Goal: Task Accomplishment & Management: Use online tool/utility

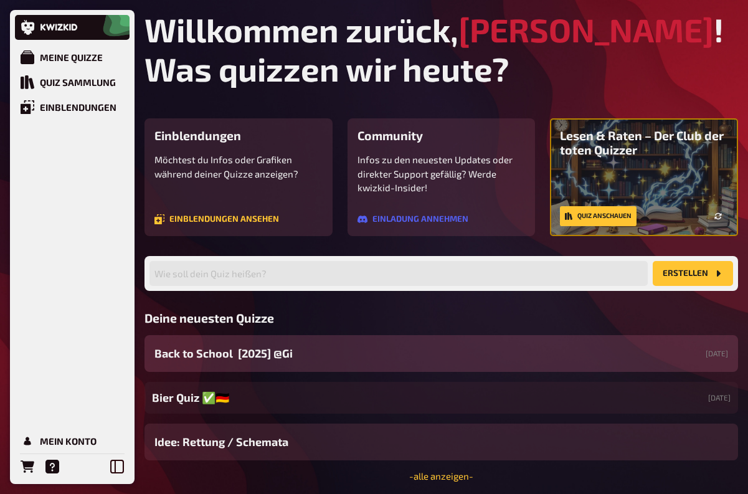
click at [320, 351] on div "Back to School [2025] @Gi [DATE]" at bounding box center [440, 353] width 593 height 37
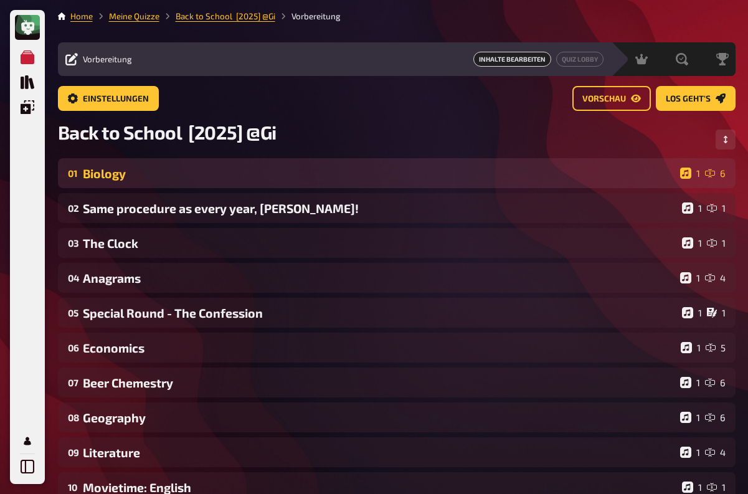
click at [457, 175] on div "Biology" at bounding box center [379, 173] width 592 height 14
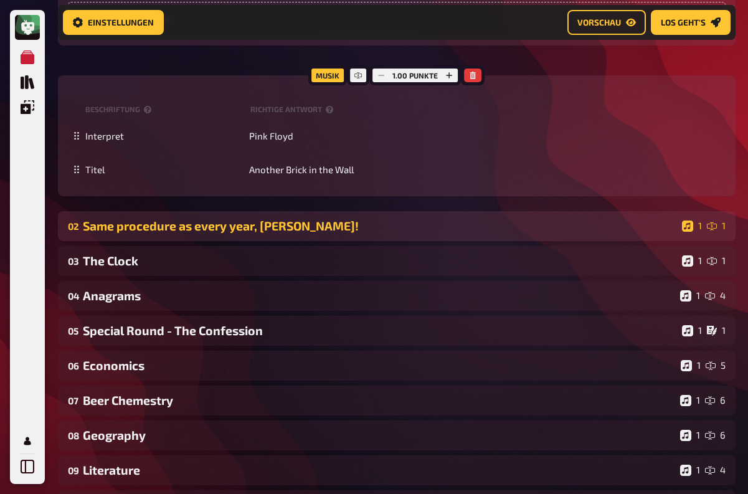
scroll to position [1036, 0]
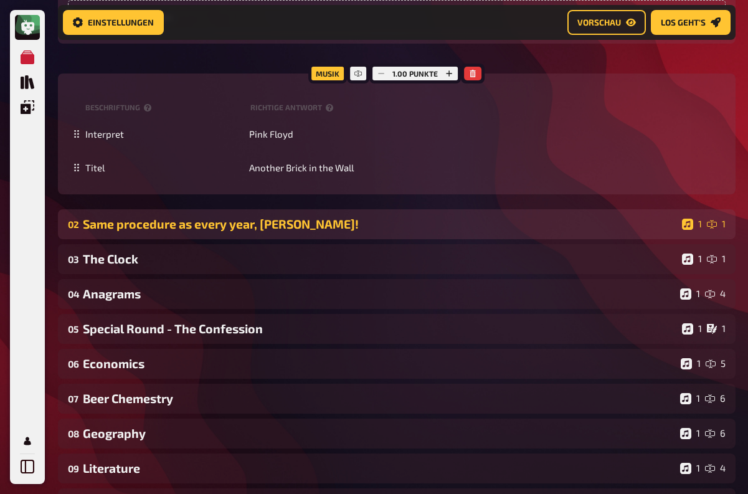
click at [334, 225] on div "Same procedure as every year, [PERSON_NAME]!" at bounding box center [380, 224] width 594 height 14
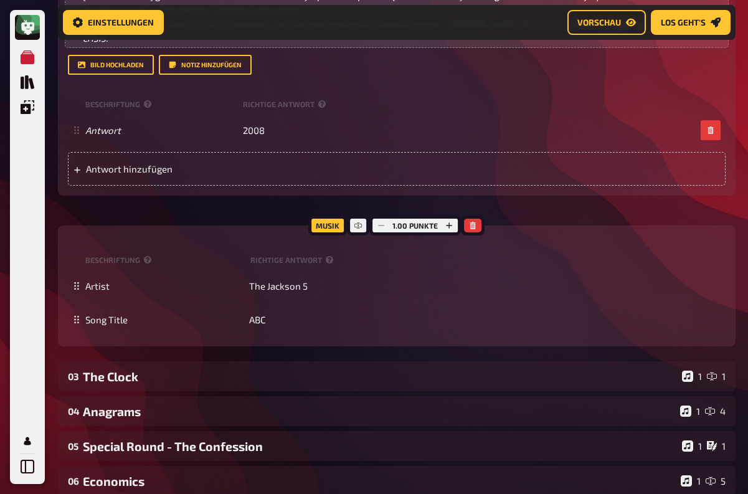
scroll to position [1457, 0]
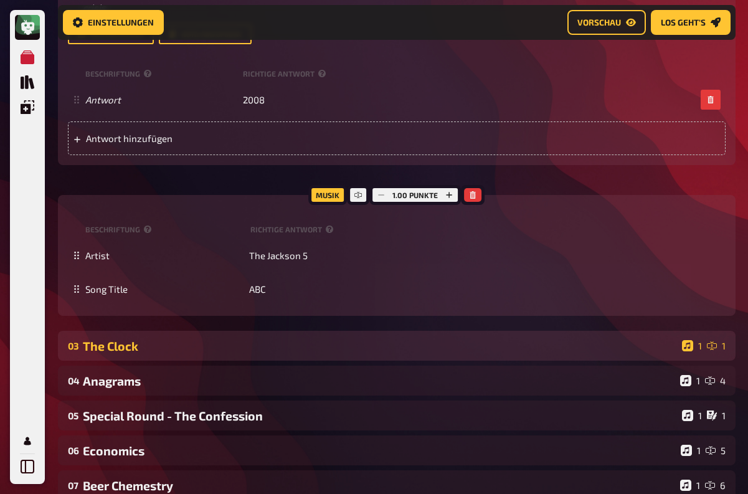
click at [329, 339] on div "The Clock" at bounding box center [380, 346] width 594 height 14
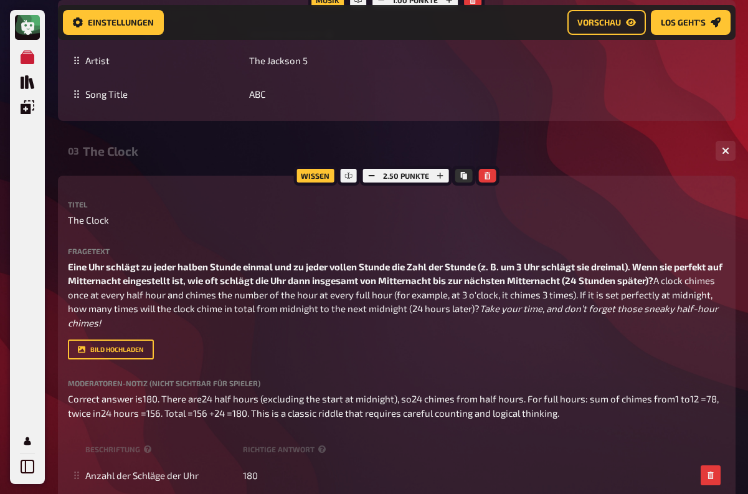
scroll to position [1652, 0]
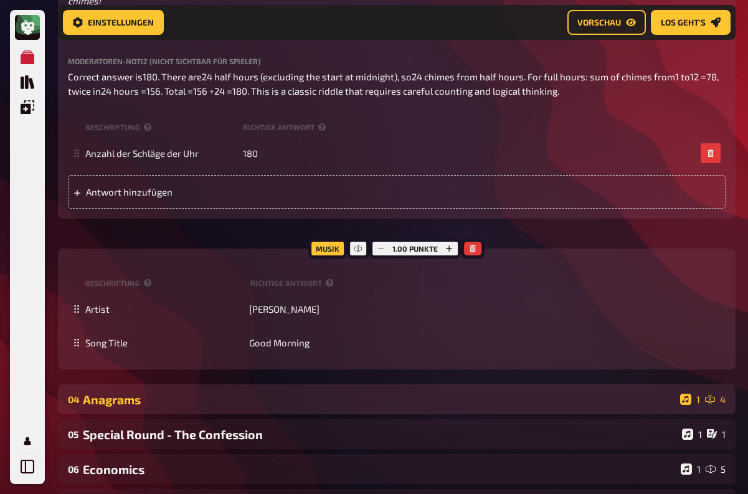
click at [351, 407] on div "Anagrams" at bounding box center [379, 399] width 592 height 14
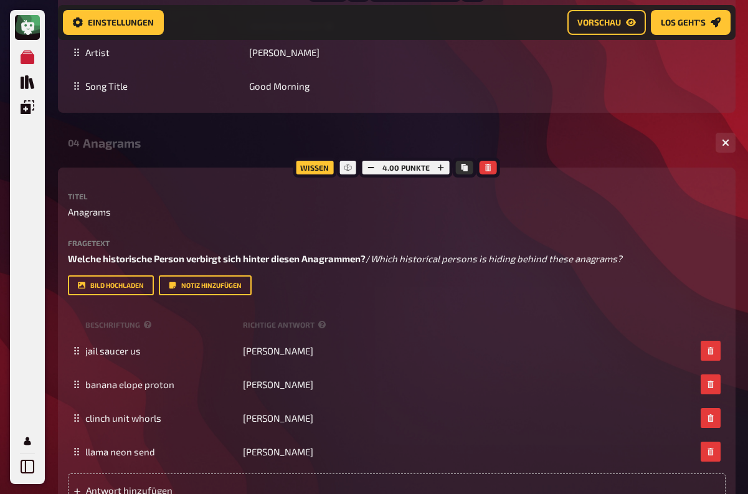
scroll to position [2608, 0]
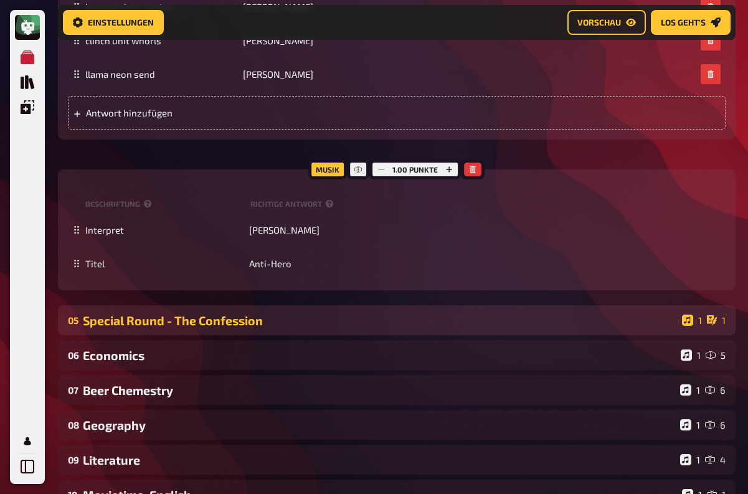
click at [348, 328] on div "Special Round - The Confession" at bounding box center [380, 320] width 594 height 14
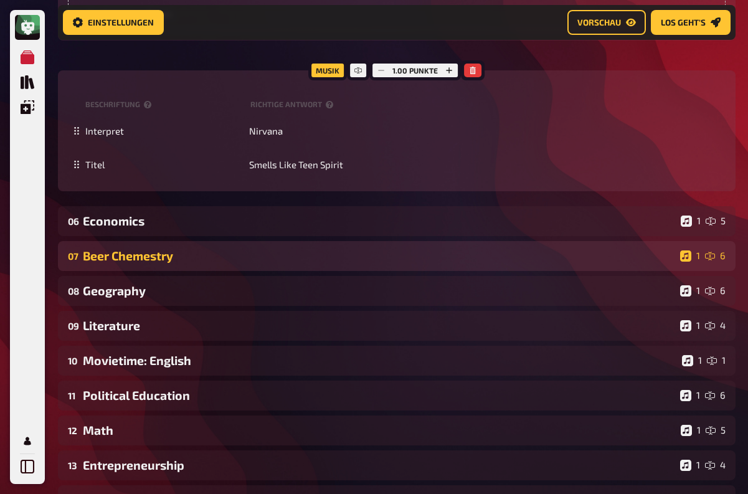
scroll to position [3174, 0]
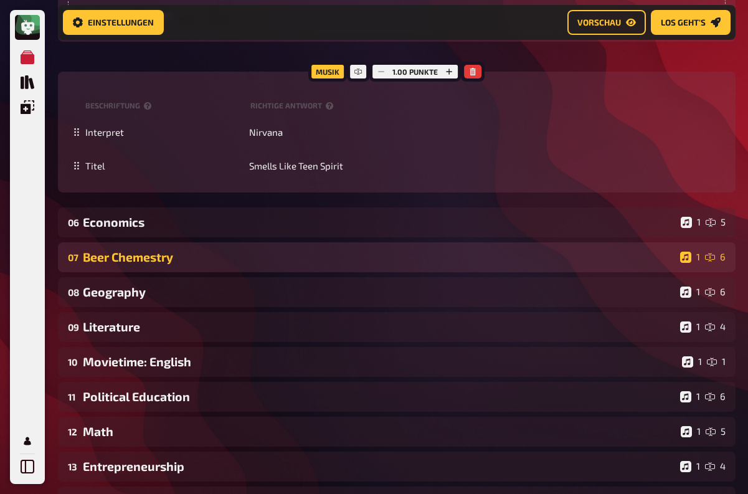
click at [350, 272] on div "07 Beer Chemestry 1 6" at bounding box center [397, 257] width 678 height 30
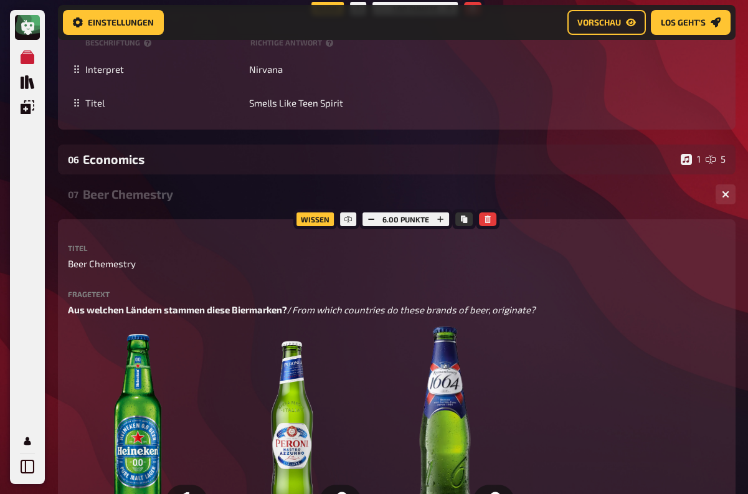
scroll to position [3238, 0]
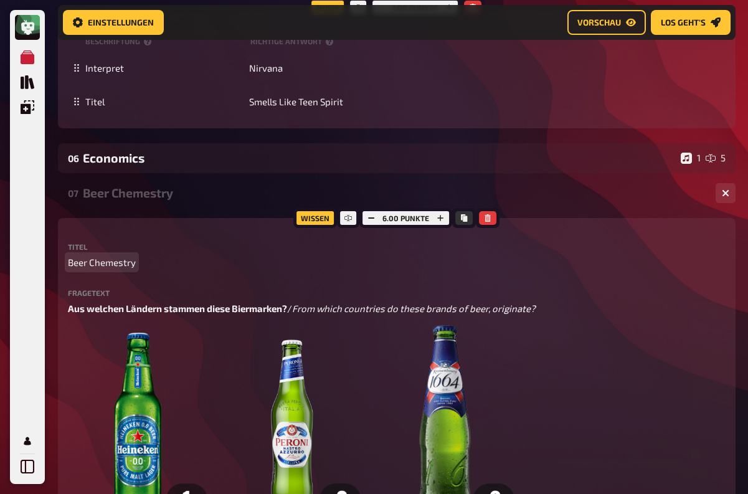
click at [105, 270] on span "Beer Chemestry" at bounding box center [102, 262] width 68 height 14
click at [257, 270] on p "Beer Chemistry" at bounding box center [397, 262] width 658 height 14
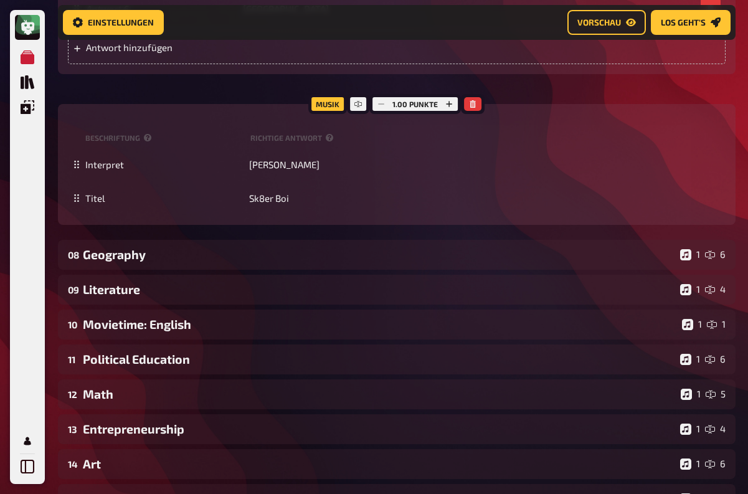
scroll to position [4215, 0]
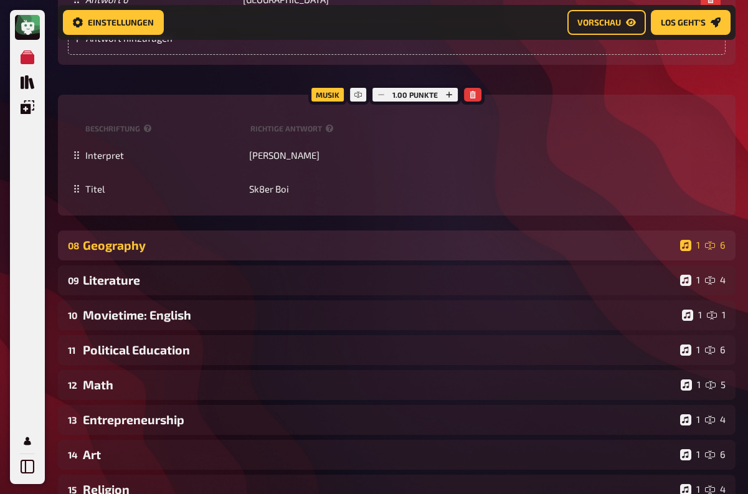
click at [260, 252] on div "Geography" at bounding box center [379, 245] width 592 height 14
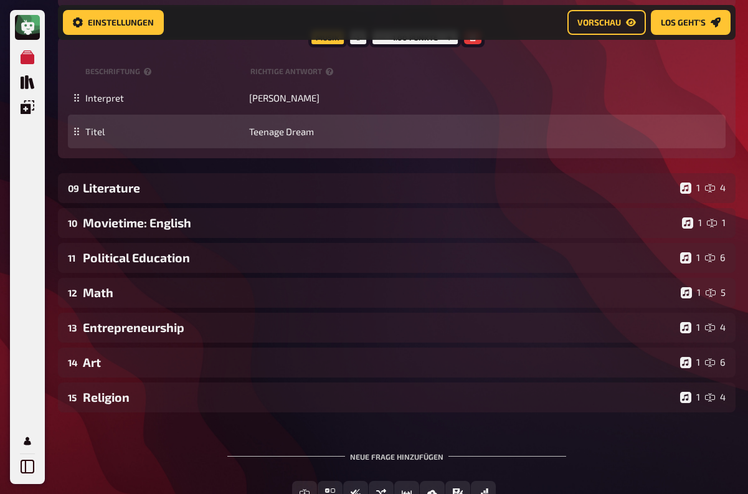
scroll to position [5318, 0]
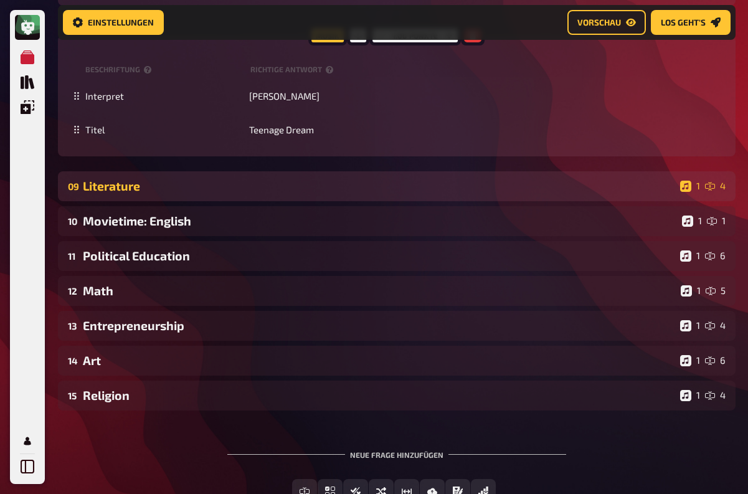
click at [328, 193] on div "Literature" at bounding box center [379, 186] width 592 height 14
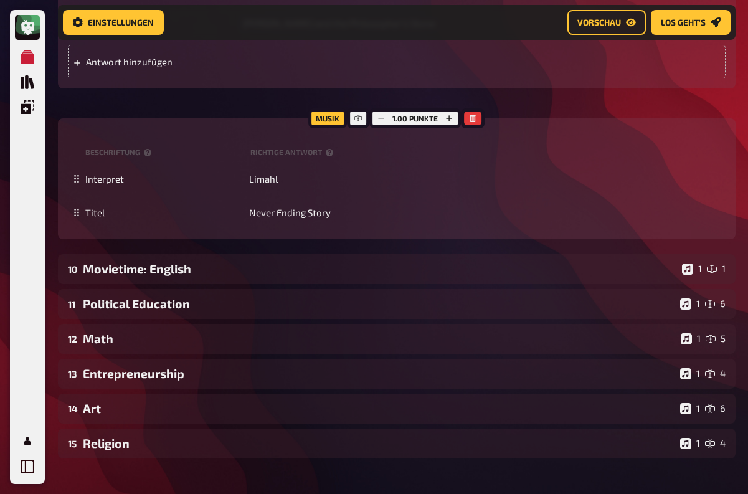
scroll to position [5895, 0]
